Goal: Information Seeking & Learning: Find specific fact

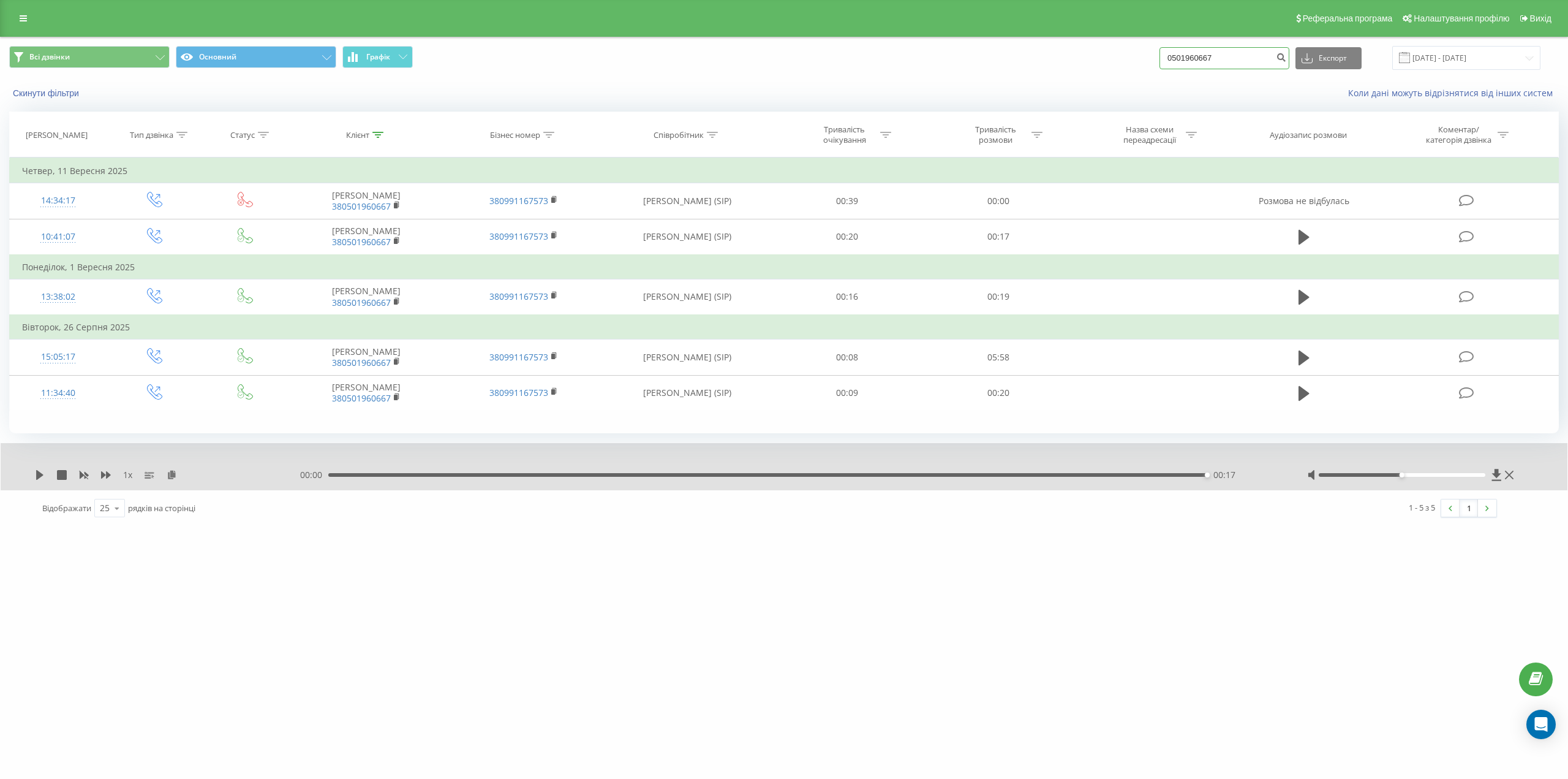
drag, startPoint x: 1230, startPoint y: 57, endPoint x: 1137, endPoint y: 46, distance: 93.6
click at [1137, 46] on div "Всі дзвінки Основний Графік 0501960667 Експорт .csv .xls .xlsx [DATE] - [DATE]" at bounding box center [784, 57] width 1550 height 24
paste input "[PHONE_NUMBER]"
click at [1227, 54] on input "[PHONE_NUMBER]" at bounding box center [1224, 58] width 130 height 22
click at [1215, 57] on input "[PHONE_NUMBER]" at bounding box center [1224, 58] width 130 height 22
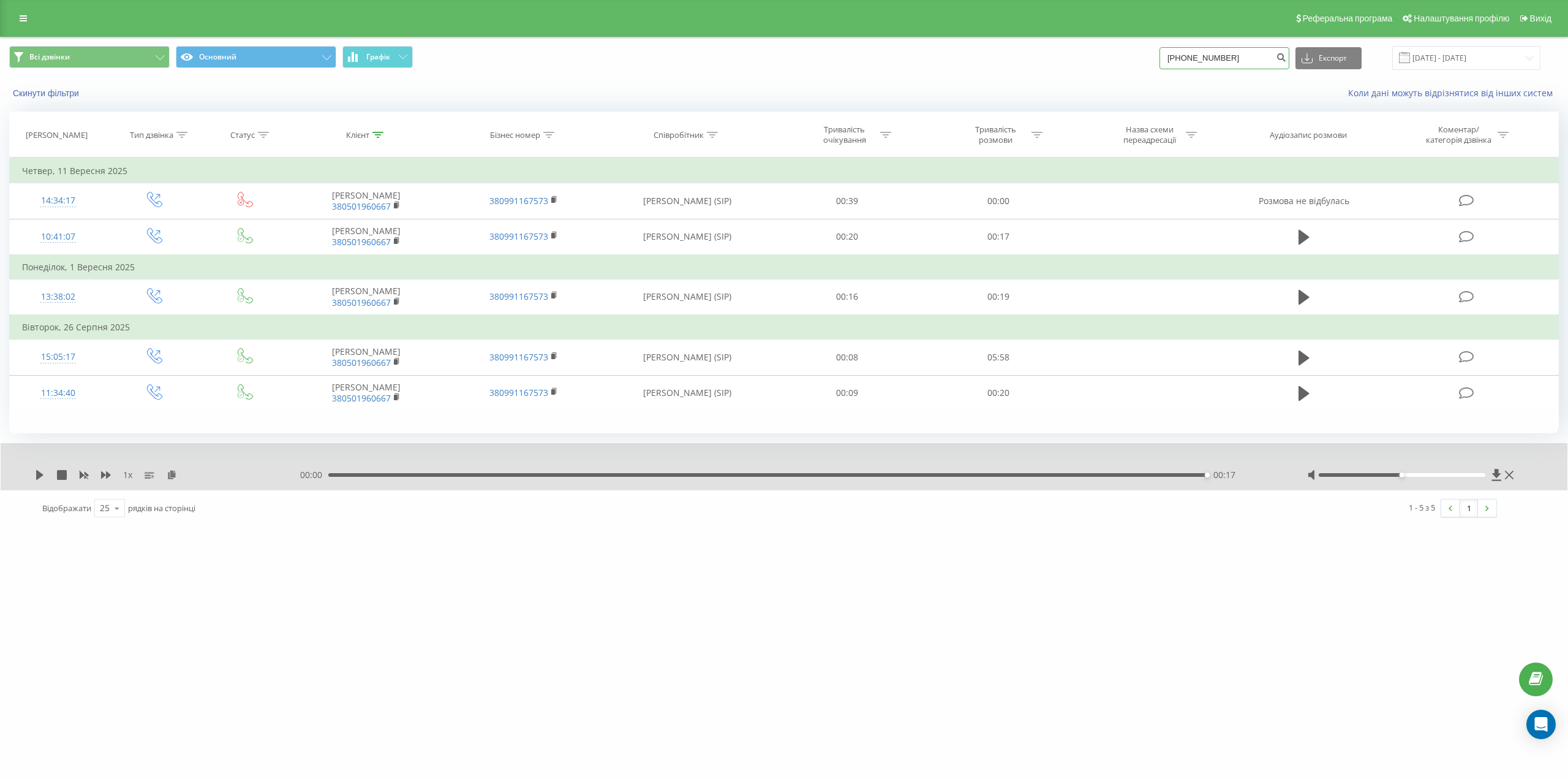
click at [1199, 55] on input "[PHONE_NUMBER]" at bounding box center [1224, 58] width 130 height 22
click at [1186, 57] on input "0(671625931" at bounding box center [1224, 58] width 130 height 22
type input "0671625931"
click at [1286, 55] on icon "submit" at bounding box center [1281, 56] width 10 height 7
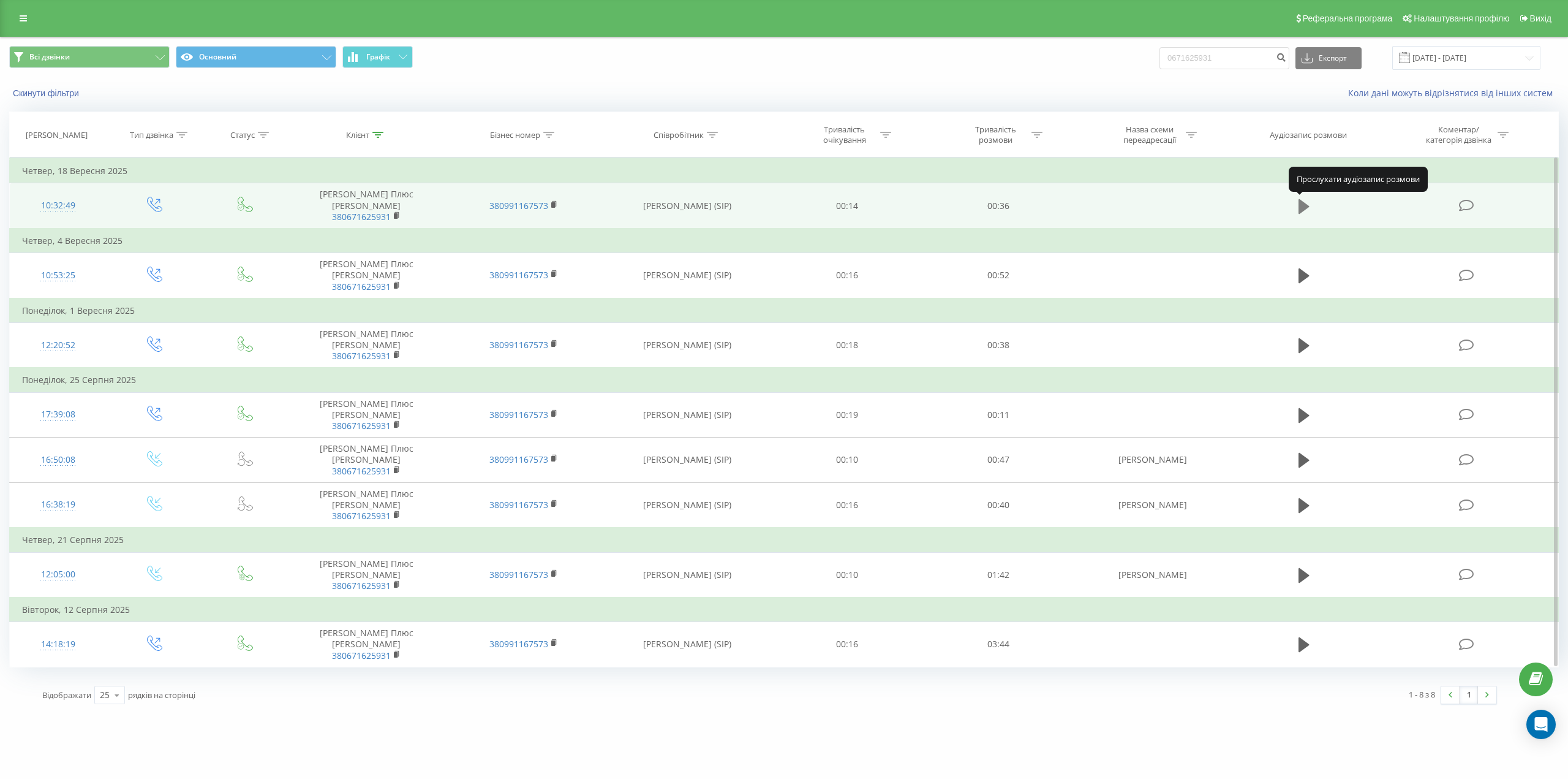
click at [1308, 200] on icon at bounding box center [1304, 207] width 11 height 17
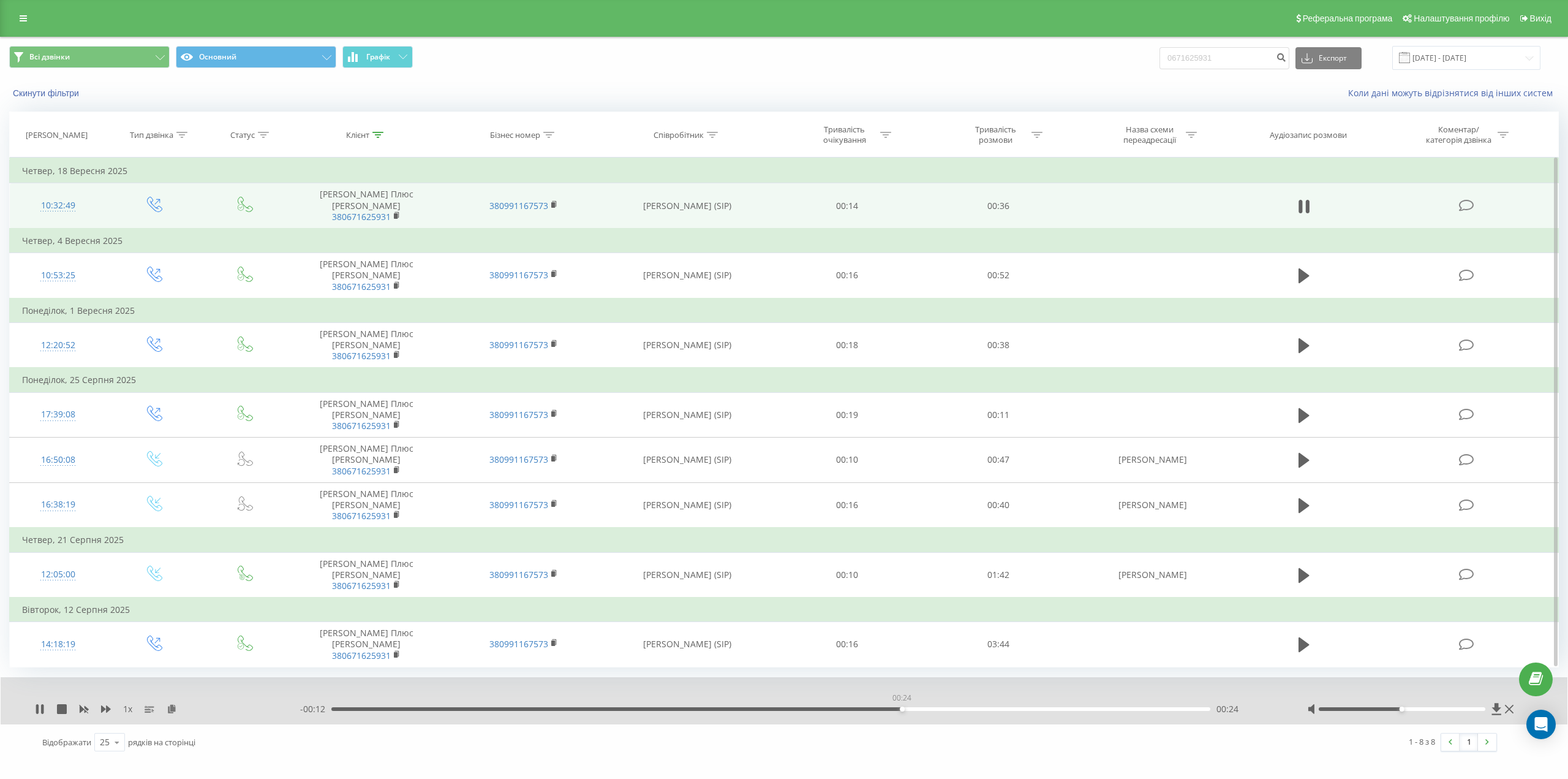
click at [902, 707] on div "00:24" at bounding box center [770, 709] width 879 height 4
